Goal: Information Seeking & Learning: Learn about a topic

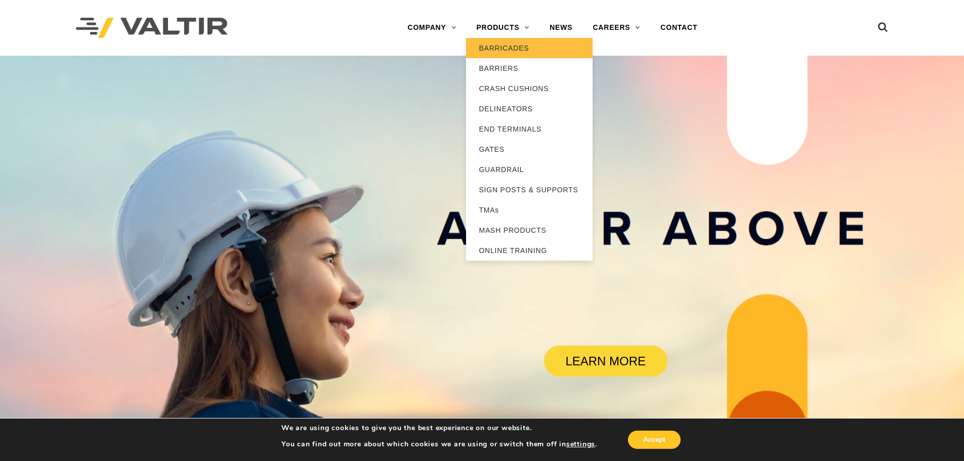
click at [508, 50] on link "BARRICADES" at bounding box center [529, 48] width 126 height 20
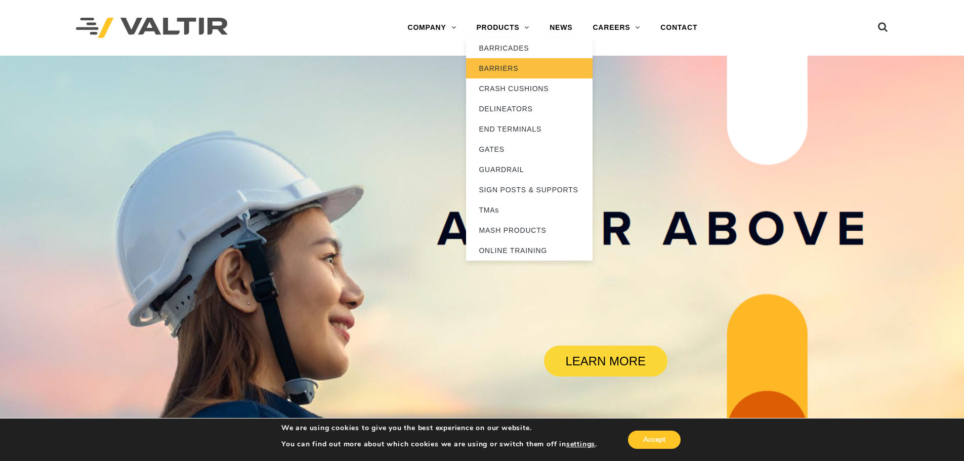
click at [519, 62] on link "BARRIERS" at bounding box center [529, 68] width 126 height 20
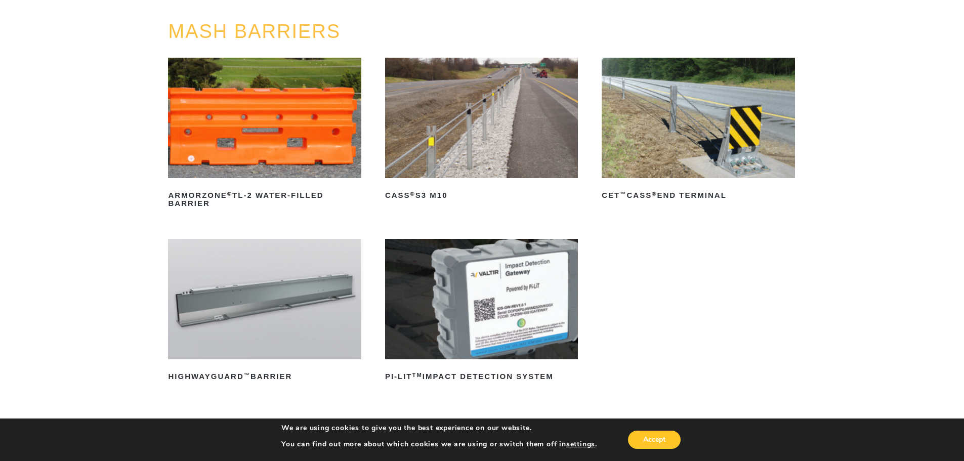
scroll to position [101, 0]
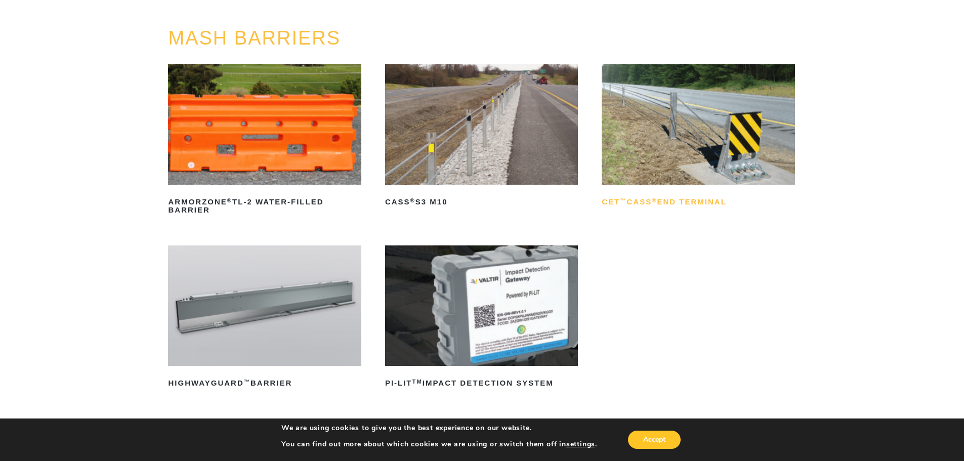
click at [684, 195] on h2 "CET ™ CASS ® End Terminal" at bounding box center [697, 202] width 193 height 16
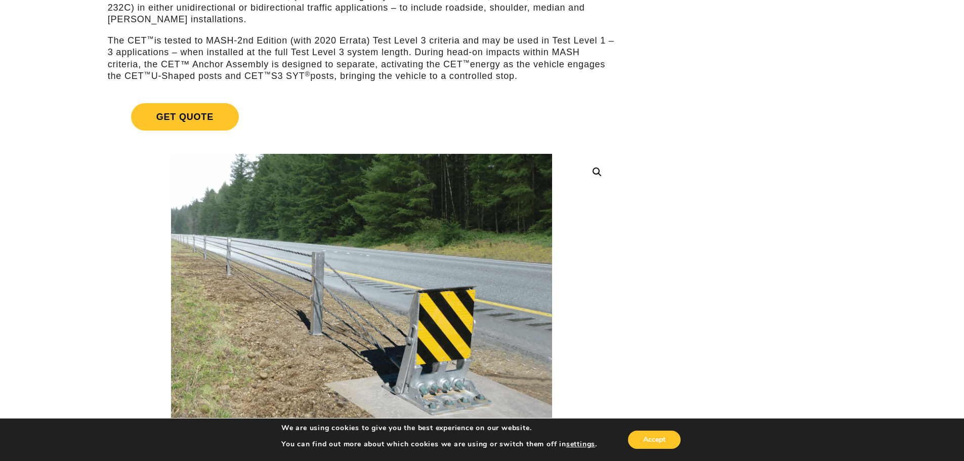
scroll to position [152, 0]
click at [679, 436] on button "Accept" at bounding box center [654, 439] width 53 height 18
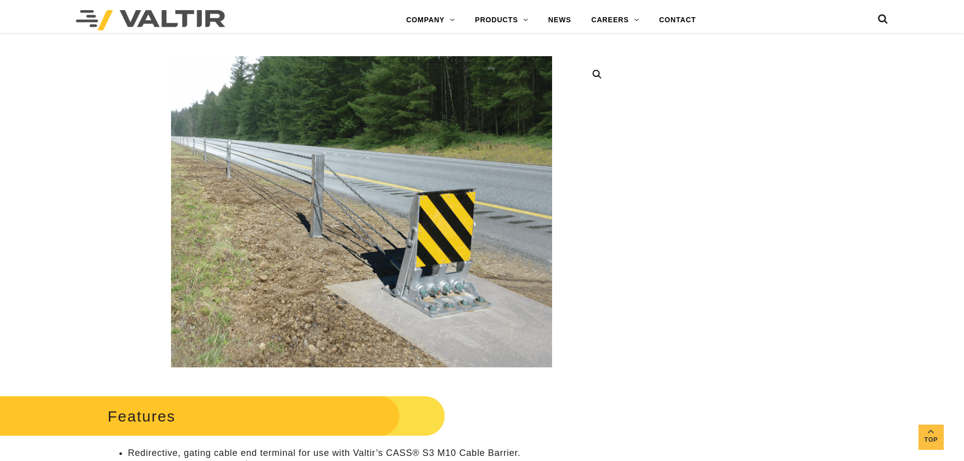
scroll to position [304, 0]
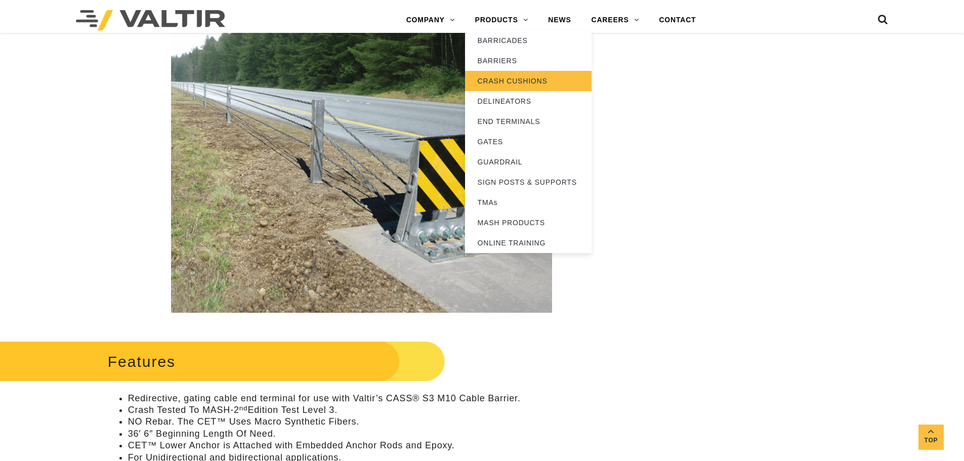
click at [510, 83] on link "CRASH CUSHIONS" at bounding box center [528, 81] width 126 height 20
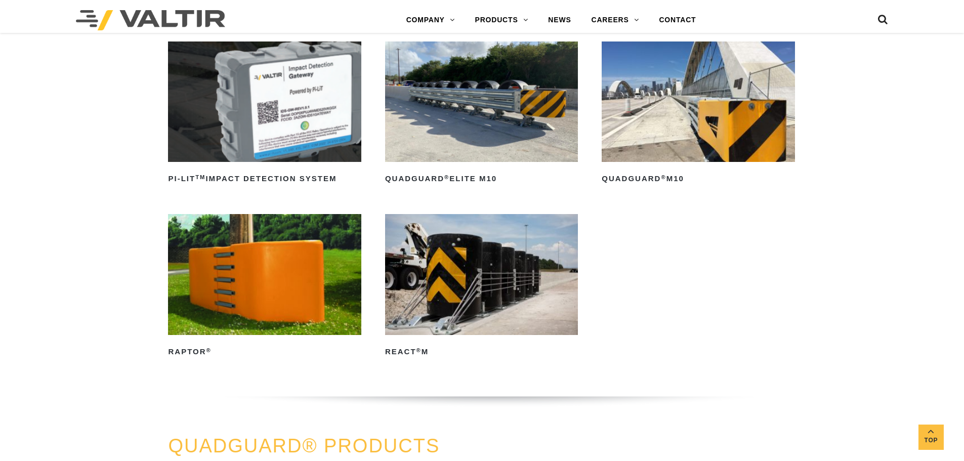
scroll to position [304, 0]
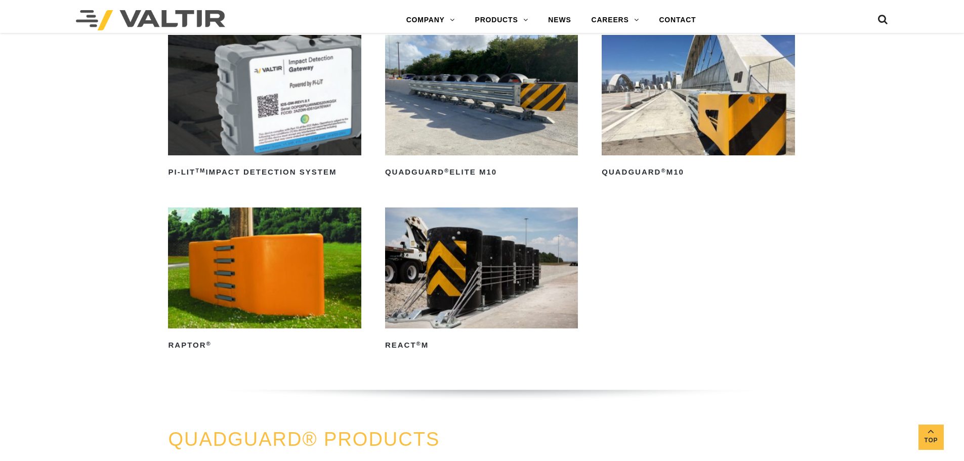
click at [487, 277] on img at bounding box center [481, 267] width 193 height 120
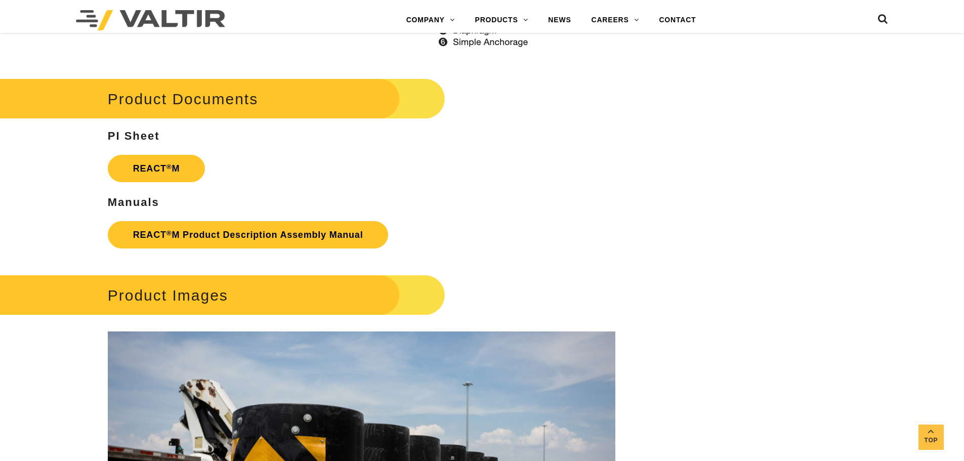
scroll to position [1397, 0]
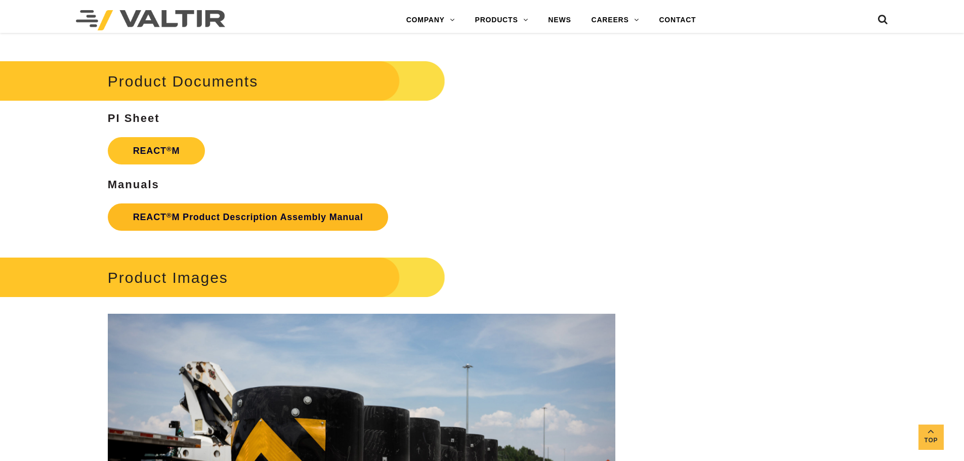
click at [294, 217] on link "REACT ® M Product Description Assembly Manual" at bounding box center [248, 216] width 281 height 27
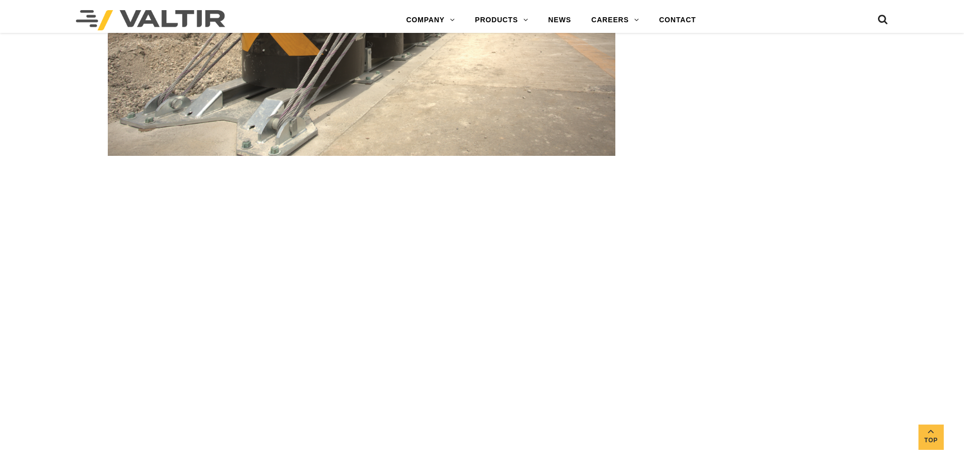
scroll to position [2408, 0]
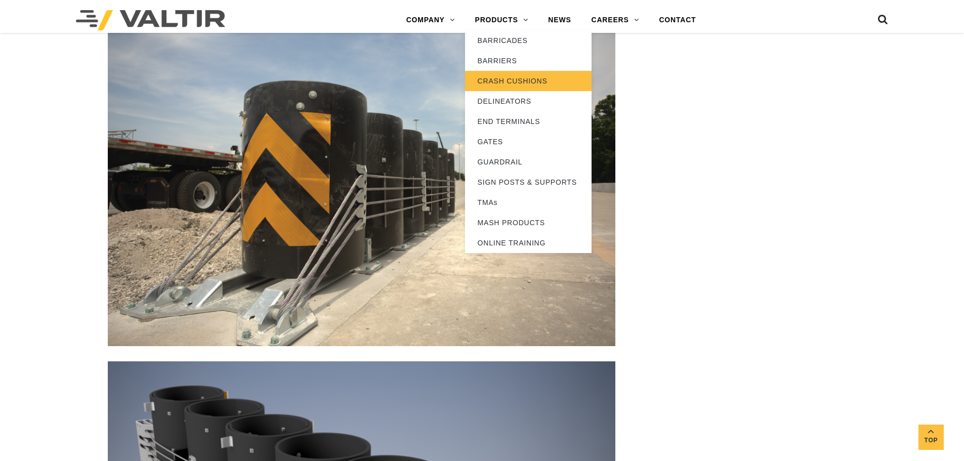
click at [515, 77] on link "CRASH CUSHIONS" at bounding box center [528, 81] width 126 height 20
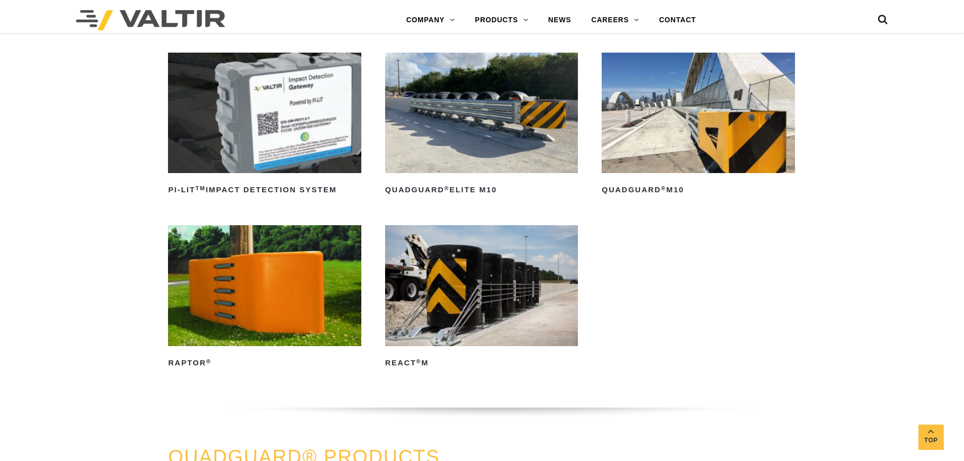
scroll to position [304, 0]
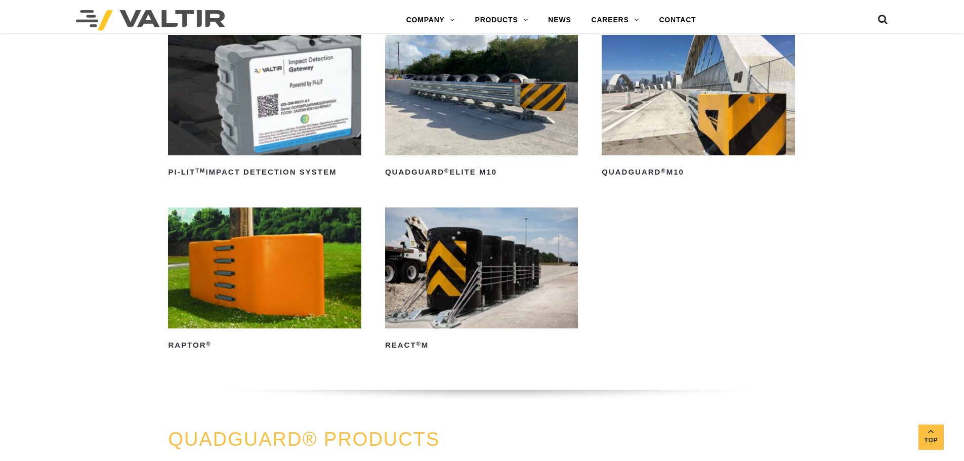
click at [492, 151] on img at bounding box center [481, 95] width 193 height 120
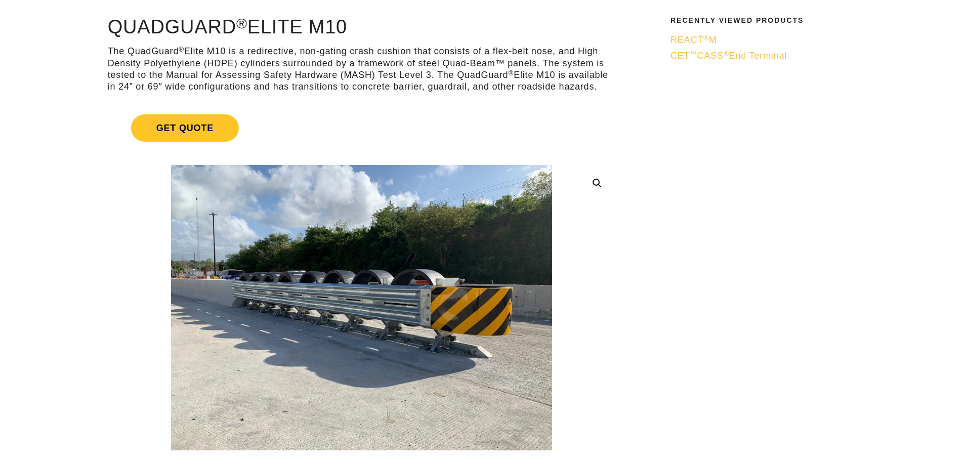
scroll to position [101, 0]
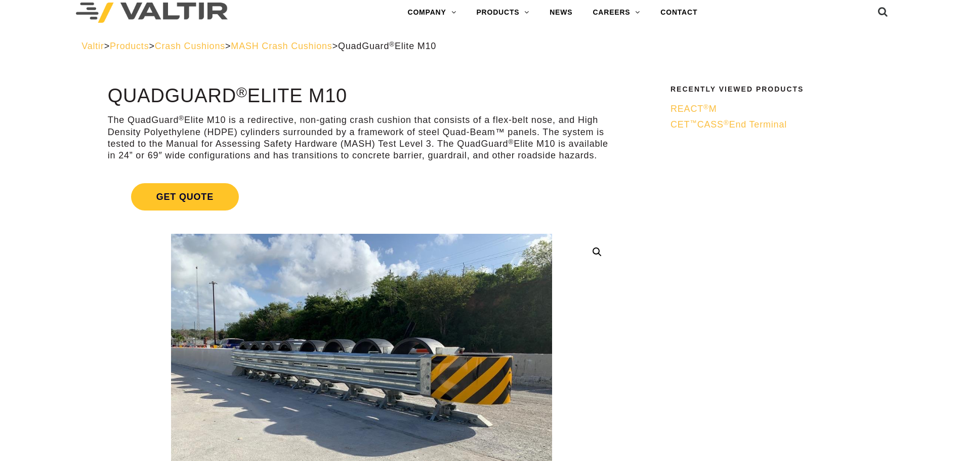
scroll to position [0, 0]
